Goal: Register for event/course

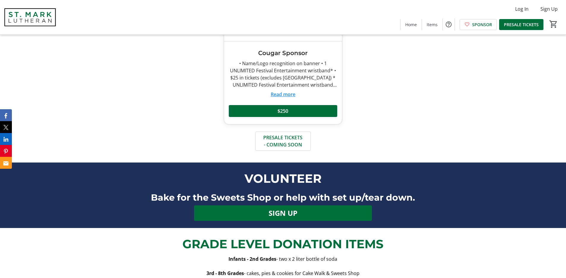
scroll to position [520, 0]
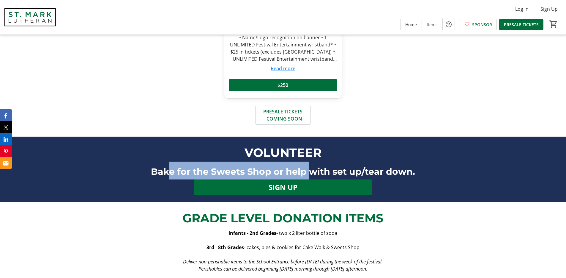
drag, startPoint x: 167, startPoint y: 171, endPoint x: 310, endPoint y: 176, distance: 143.7
click at [310, 176] on span "Bake for the Sweets Shop or help with set up/tear down." at bounding box center [283, 171] width 264 height 11
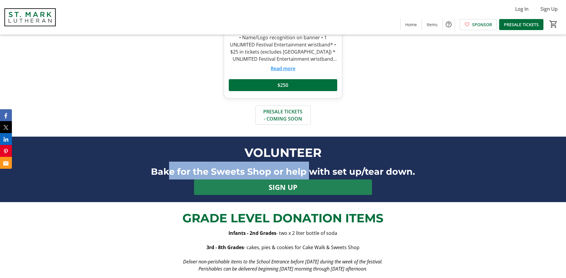
click at [294, 188] on span "SIGN UP" at bounding box center [283, 187] width 29 height 11
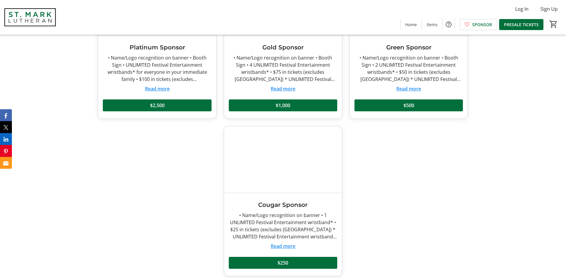
scroll to position [348, 0]
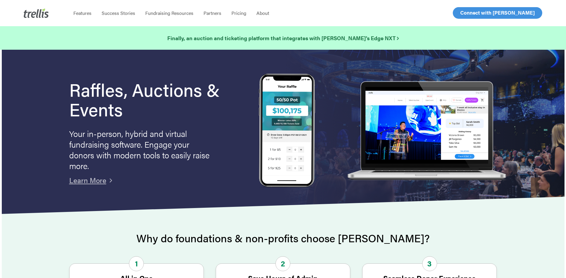
click at [470, 11] on span "Log In" at bounding box center [467, 12] width 14 height 7
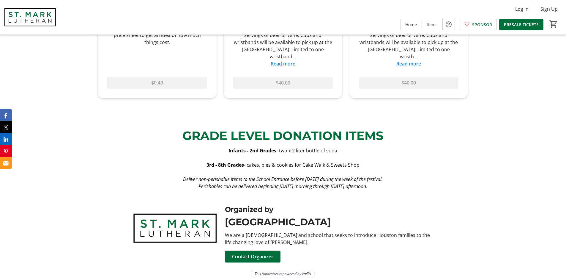
scroll to position [870, 0]
